Goal: Transaction & Acquisition: Purchase product/service

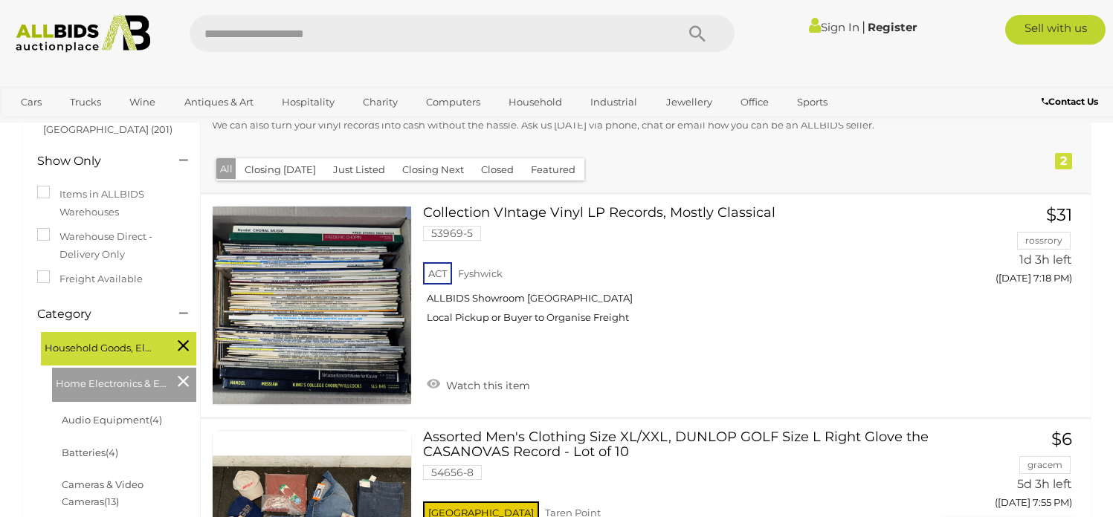
scroll to position [149, 0]
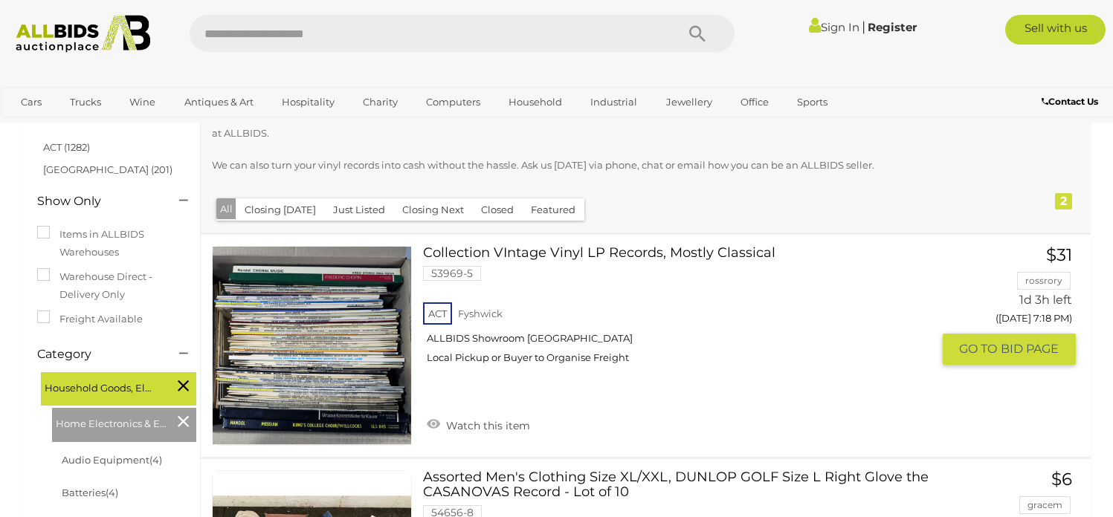
click at [573, 257] on link "Collection VIntage Vinyl LP Records, Mostly Classical 53969-5 ACT [GEOGRAPHIC_D…" at bounding box center [682, 311] width 497 height 130
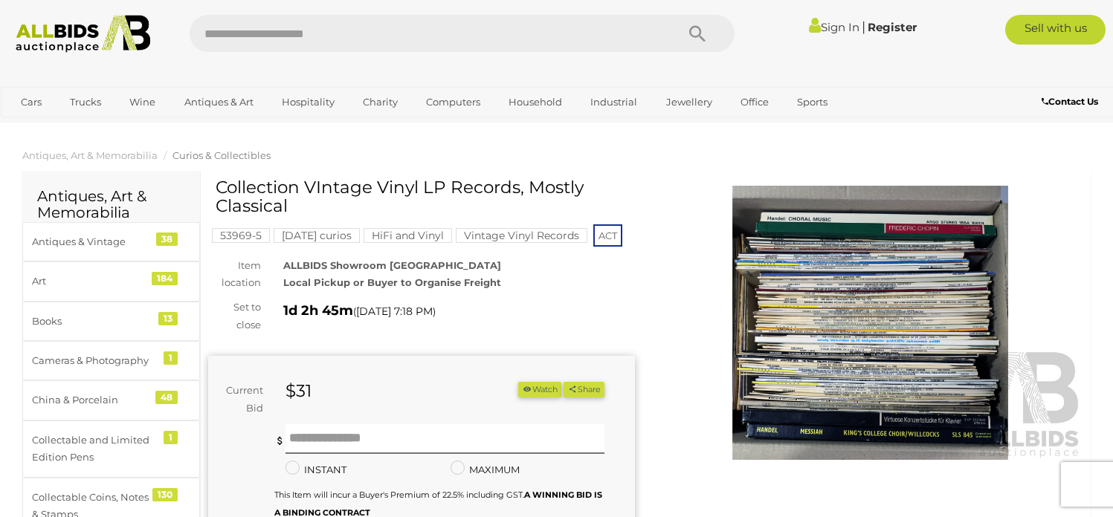
click at [894, 291] on img at bounding box center [870, 323] width 427 height 275
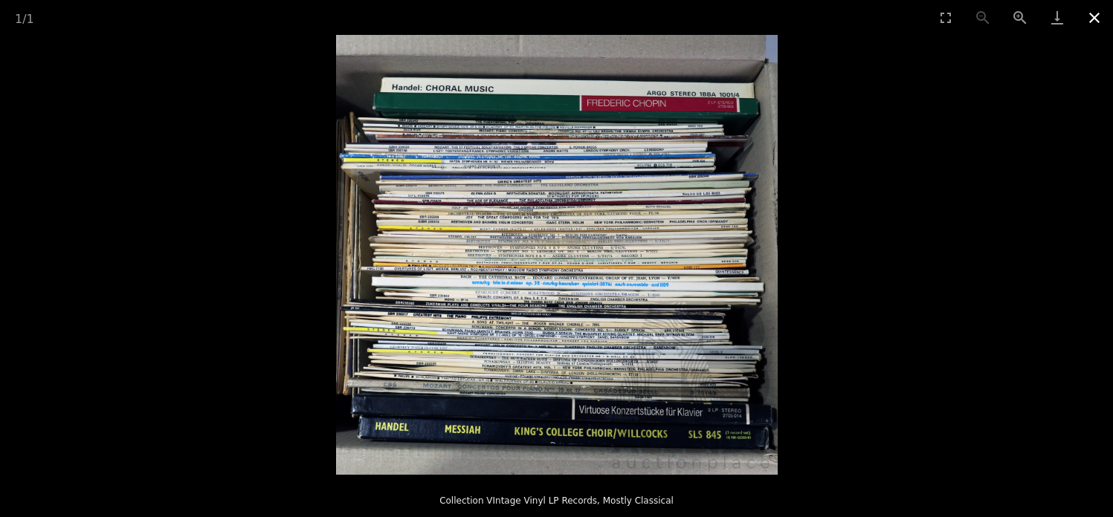
click at [1093, 21] on button "Close gallery" at bounding box center [1094, 17] width 37 height 35
